Goal: Find specific fact: Find specific page/section

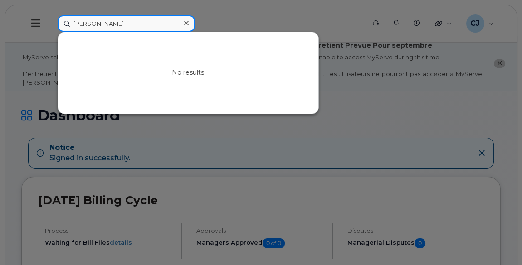
paste input "[PERSON_NAME]"
paste input "Coallier"
paste input "[PERSON_NAME]"
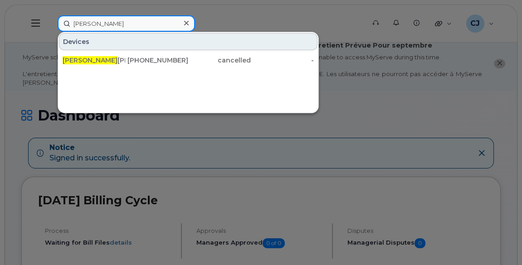
paste input "[PERSON_NAME]"
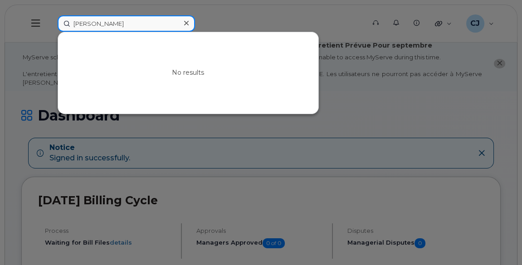
paste input "[PERSON_NAME]"
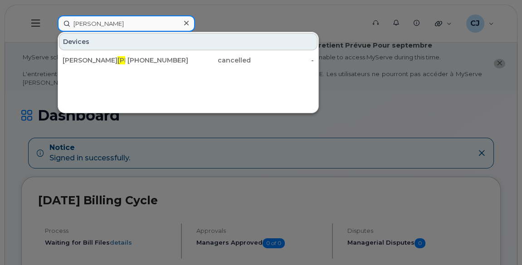
paste input "Dany"
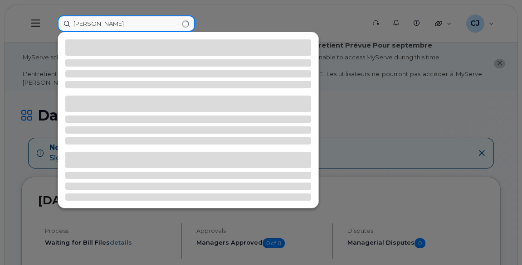
click at [115, 26] on input "[PERSON_NAME]" at bounding box center [126, 23] width 137 height 16
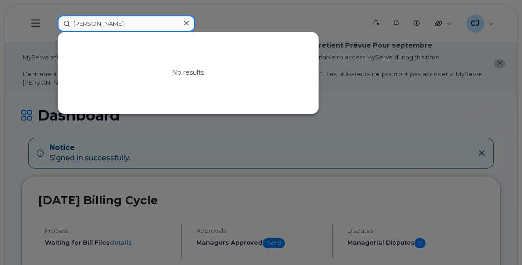
paste input "[PERSON_NAME]"
type input "[PERSON_NAME]"
